Goal: Task Accomplishment & Management: Use online tool/utility

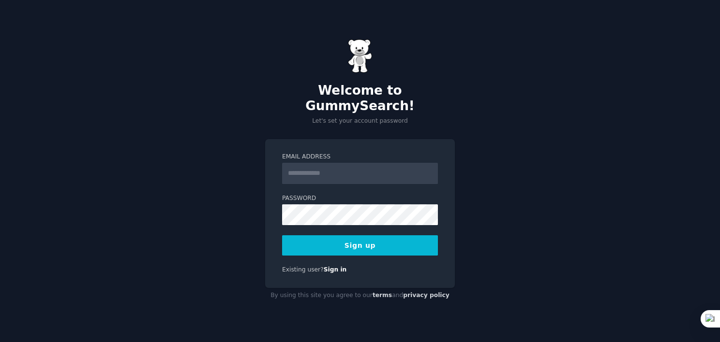
drag, startPoint x: 0, startPoint y: 0, endPoint x: 347, endPoint y: 164, distance: 384.0
click at [347, 164] on input "Email Address" at bounding box center [360, 173] width 156 height 21
type input "**********"
click at [363, 242] on button "Sign up" at bounding box center [360, 246] width 156 height 20
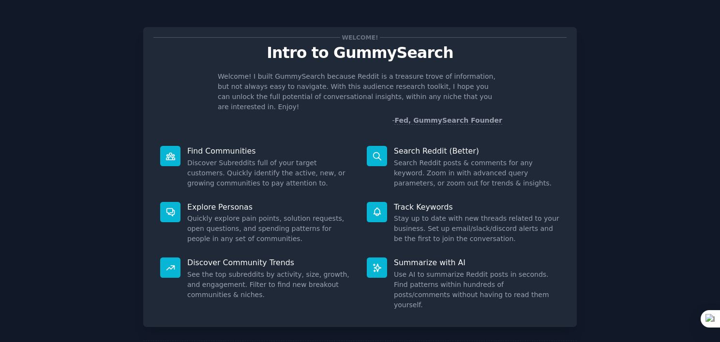
scroll to position [36, 0]
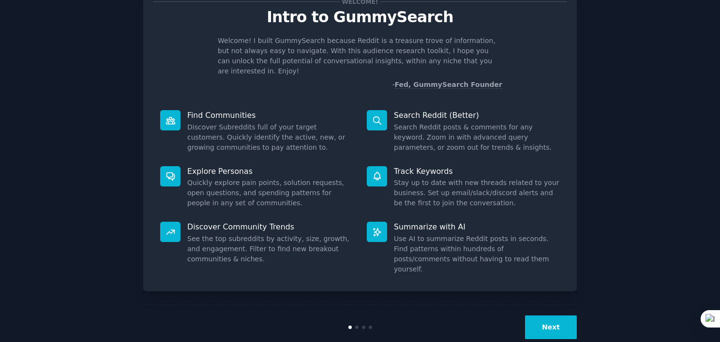
click at [539, 316] on button "Next" at bounding box center [551, 328] width 52 height 24
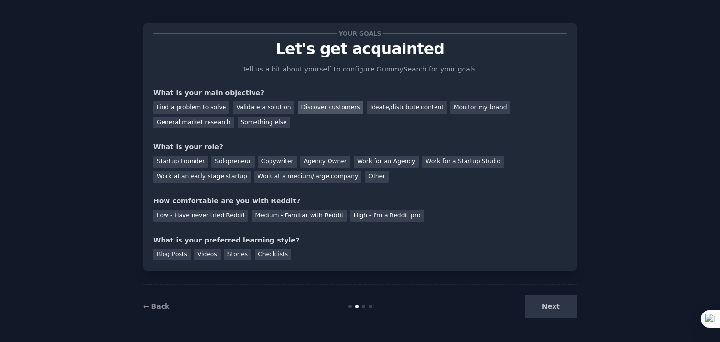
click at [306, 108] on div "Discover customers" at bounding box center [329, 108] width 65 height 12
click at [458, 105] on div "Monitor my brand" at bounding box center [479, 108] width 59 height 12
click at [391, 107] on div "Ideate/distribute content" at bounding box center [407, 108] width 80 height 12
click at [327, 106] on div "Discover customers" at bounding box center [329, 108] width 65 height 12
click at [221, 161] on div "Solopreneur" at bounding box center [232, 162] width 43 height 12
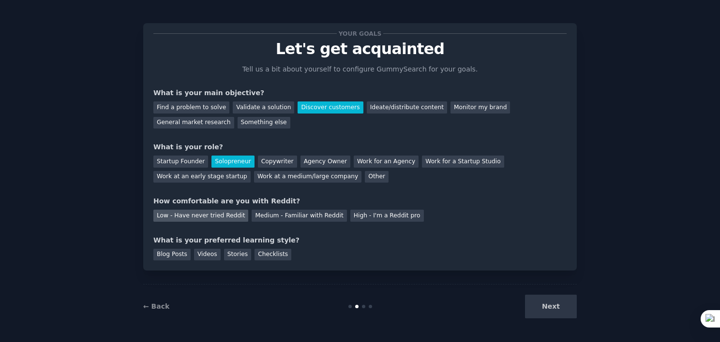
click at [197, 217] on div "Low - Have never tried Reddit" at bounding box center [200, 216] width 95 height 12
click at [208, 253] on div "Videos" at bounding box center [207, 255] width 27 height 12
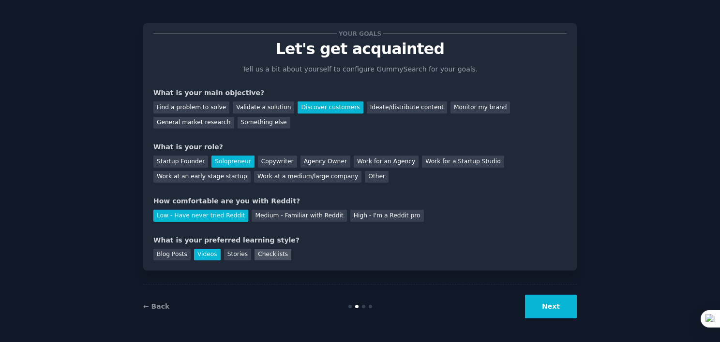
click at [260, 253] on div "Checklists" at bounding box center [272, 255] width 37 height 12
click at [542, 310] on button "Next" at bounding box center [551, 307] width 52 height 24
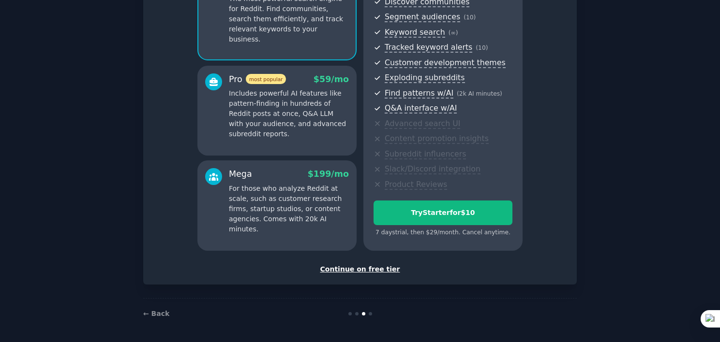
scroll to position [116, 0]
click at [368, 269] on div "Continue on free tier" at bounding box center [359, 270] width 413 height 10
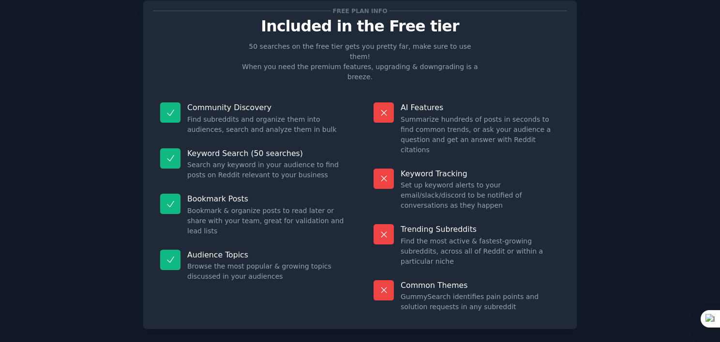
scroll to position [34, 0]
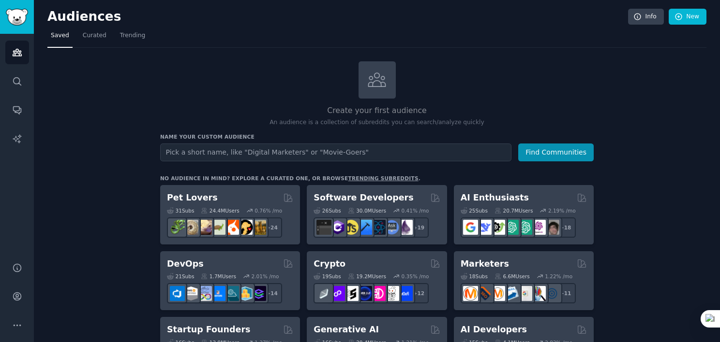
click at [383, 155] on input "text" at bounding box center [335, 153] width 351 height 18
type input "personal branding"
click at [562, 156] on button "Find Communities" at bounding box center [555, 153] width 75 height 18
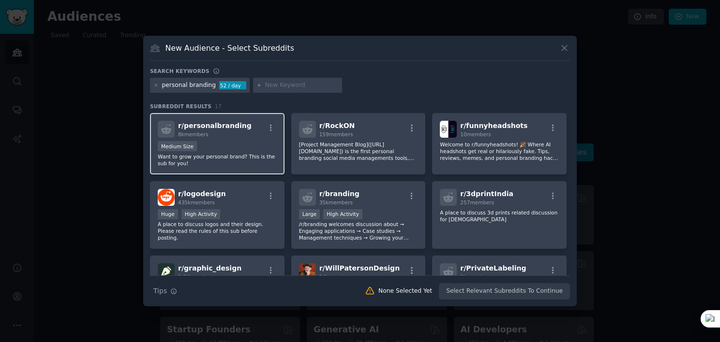
click at [248, 148] on div "Medium Size" at bounding box center [217, 147] width 119 height 12
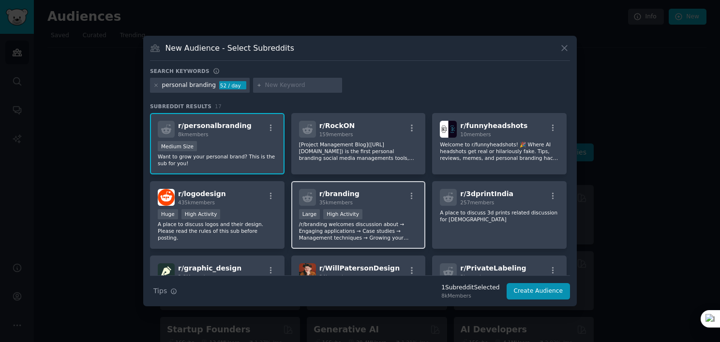
click at [316, 200] on div "r/ branding 35k members" at bounding box center [358, 197] width 119 height 17
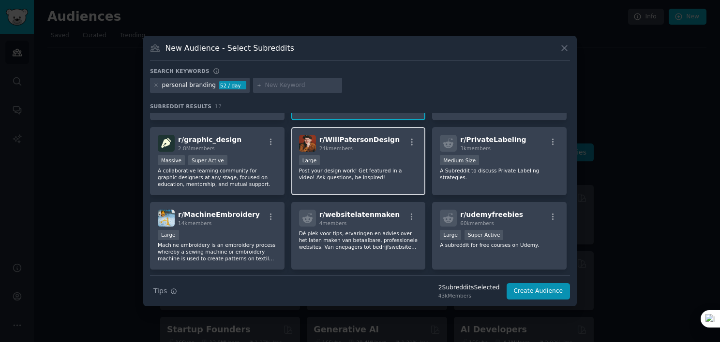
scroll to position [132, 0]
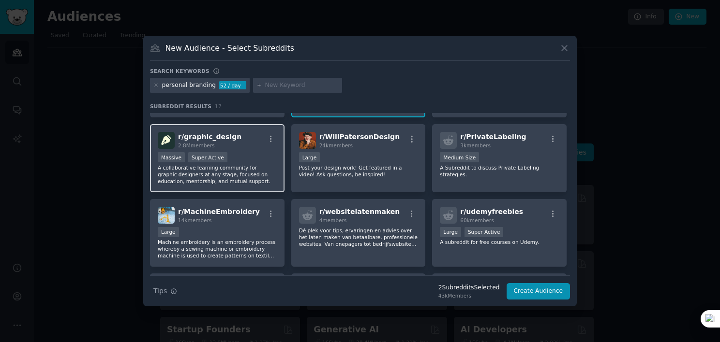
click at [234, 175] on p "A collaborative learning community for graphic designers at any stage, focused …" at bounding box center [217, 174] width 119 height 20
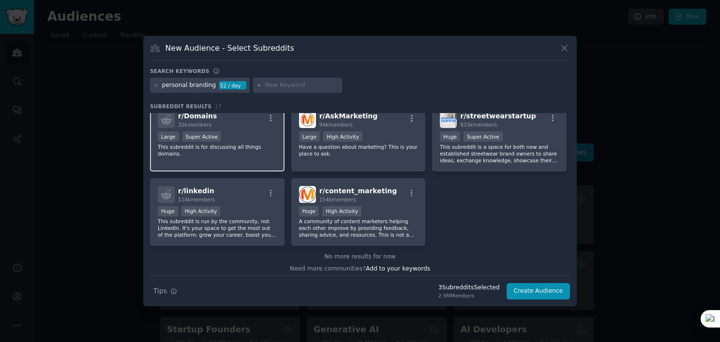
scroll to position [304, 0]
click at [274, 216] on p "This subreddit is run by the community, not LinkedIn. It's your space to get th…" at bounding box center [217, 226] width 119 height 20
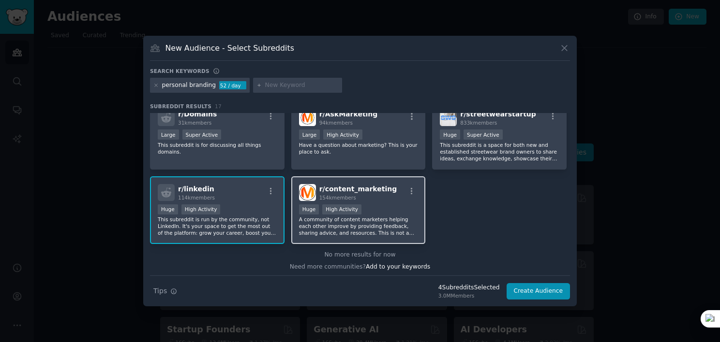
click at [377, 216] on p "A community of content marketers helping each other improve by providing feedba…" at bounding box center [358, 226] width 119 height 20
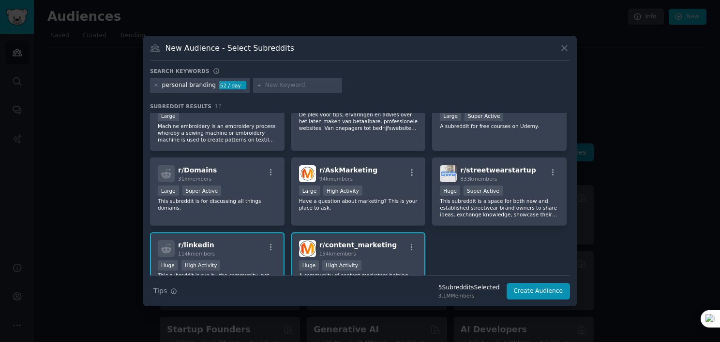
scroll to position [246, 0]
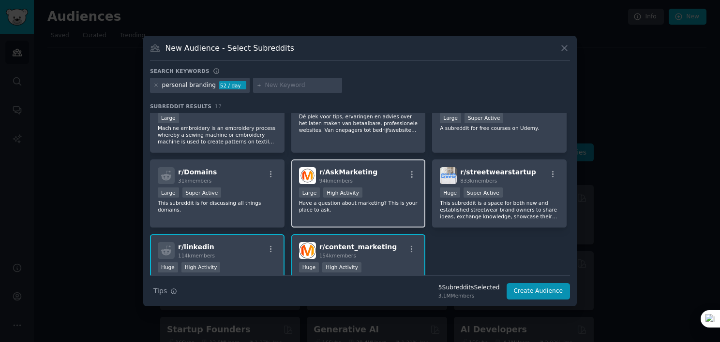
click at [377, 214] on div "r/ AskMarketing 94k members 10,000 - 100,000 members Large High Activity Have a…" at bounding box center [358, 194] width 134 height 68
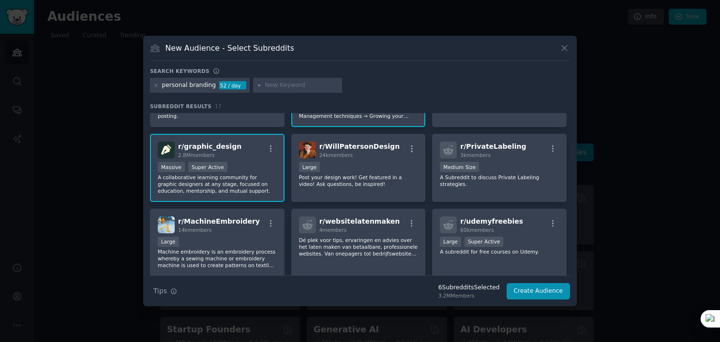
scroll to position [122, 0]
click at [498, 224] on h2 "r/ udemyfreebies 60k members" at bounding box center [491, 225] width 63 height 17
click at [457, 219] on div "r/ udemyfreebies 60k members" at bounding box center [499, 225] width 119 height 17
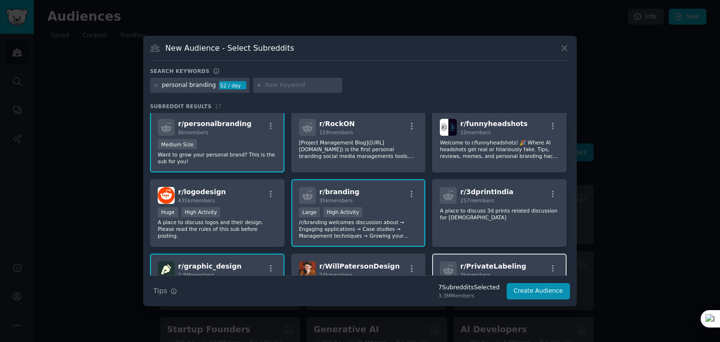
scroll to position [0, 0]
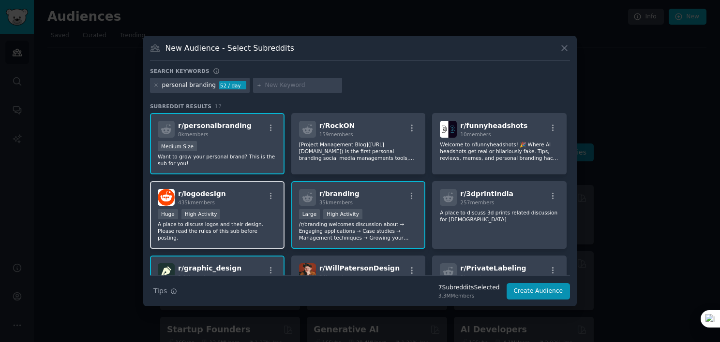
click at [221, 205] on div "r/ logodesign 435k members Huge High Activity A place to discuss logos and thei…" at bounding box center [217, 215] width 134 height 68
click at [274, 80] on div at bounding box center [297, 85] width 89 height 15
click at [254, 89] on div at bounding box center [297, 85] width 89 height 15
drag, startPoint x: 255, startPoint y: 87, endPoint x: 251, endPoint y: 84, distance: 5.2
click at [253, 84] on div at bounding box center [297, 85] width 89 height 15
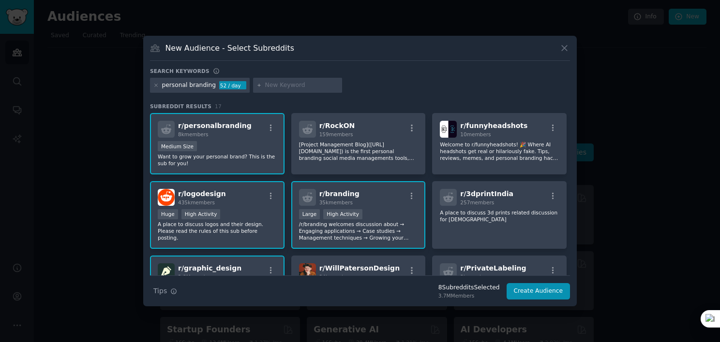
click at [256, 84] on icon at bounding box center [258, 85] width 5 height 5
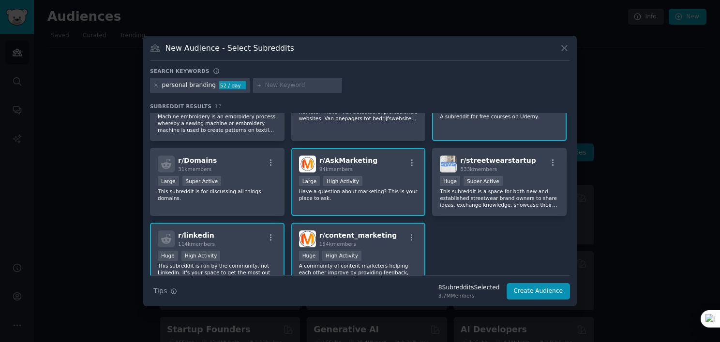
scroll to position [262, 0]
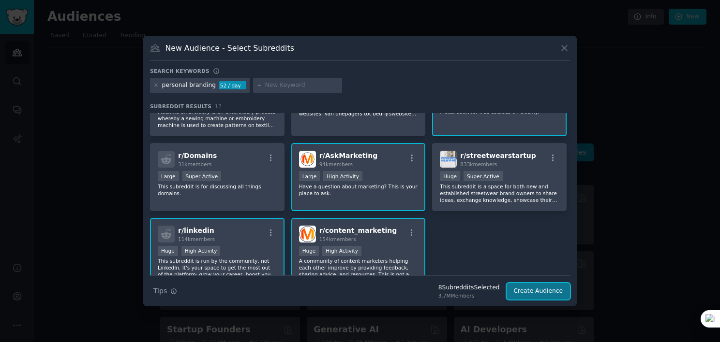
click at [544, 294] on button "Create Audience" at bounding box center [538, 291] width 64 height 16
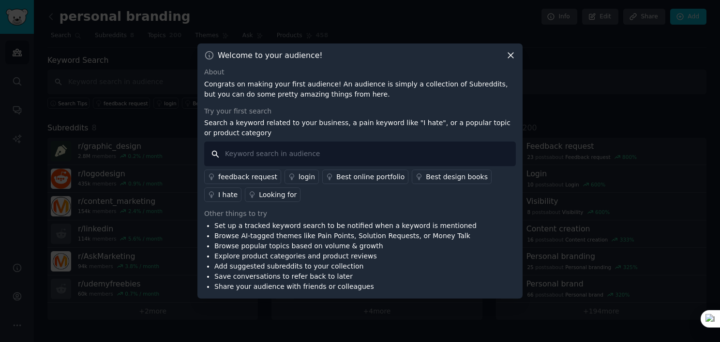
click at [320, 159] on input "text" at bounding box center [359, 154] width 311 height 25
type input "linkedin ai tools"
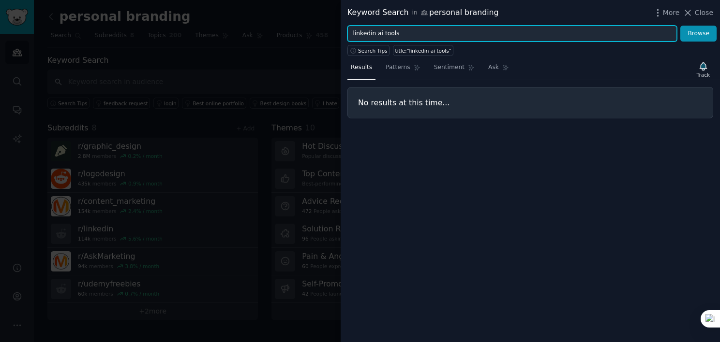
click at [407, 33] on input "linkedin ai tools" at bounding box center [511, 34] width 329 height 16
type input "linkedin"
click at [680, 26] on button "Browse" at bounding box center [698, 34] width 36 height 16
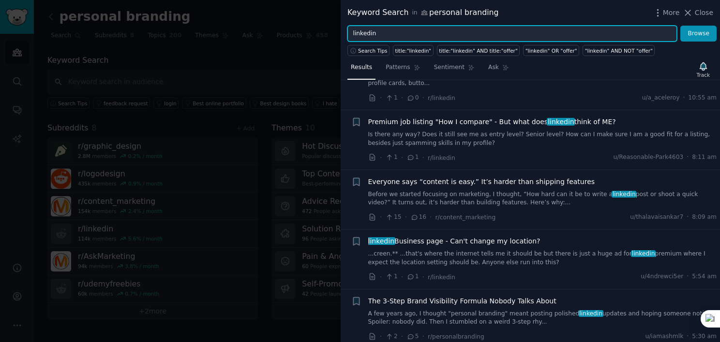
scroll to position [414, 0]
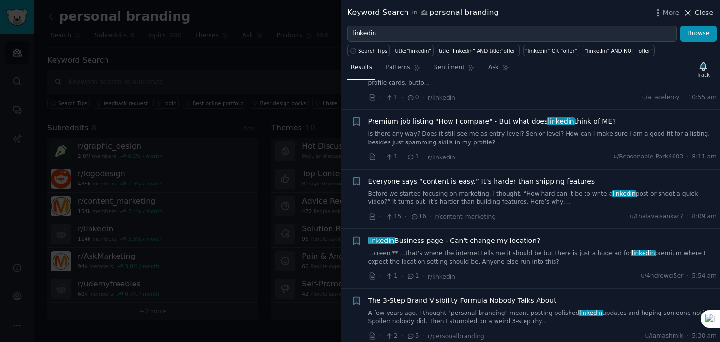
click at [703, 14] on span "Close" at bounding box center [703, 13] width 18 height 10
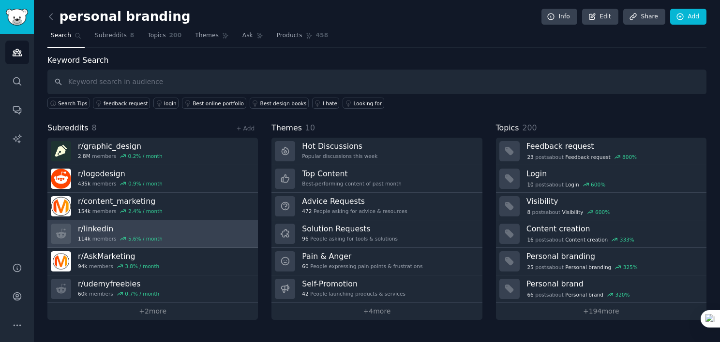
click at [193, 228] on link "r/ linkedin 114k members 5.6 % / month" at bounding box center [152, 235] width 210 height 28
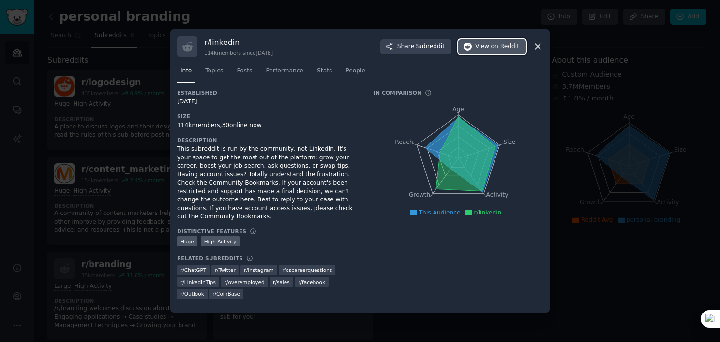
click at [480, 51] on span "View on Reddit" at bounding box center [497, 47] width 44 height 9
